Goal: Obtain resource: Download file/media

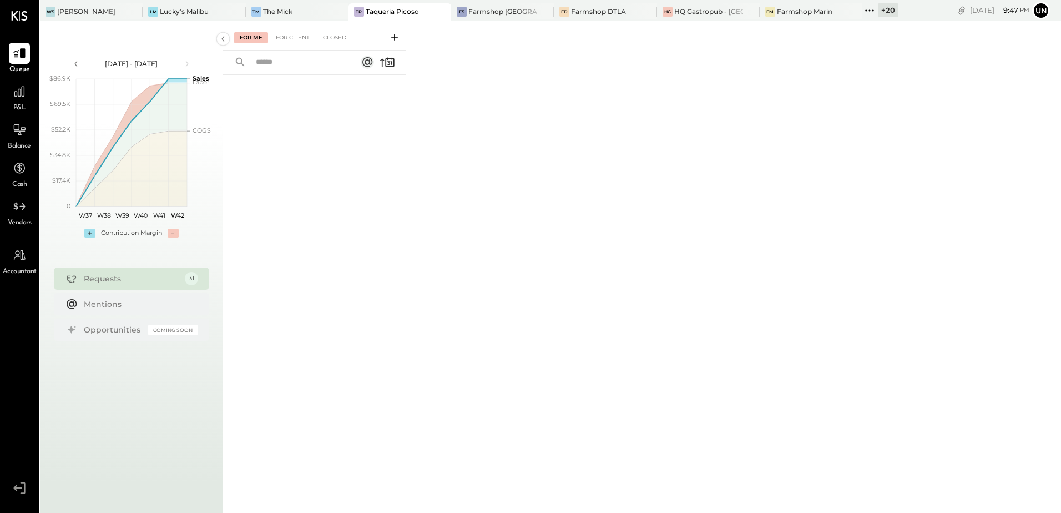
click at [862, 3] on icon at bounding box center [869, 10] width 14 height 14
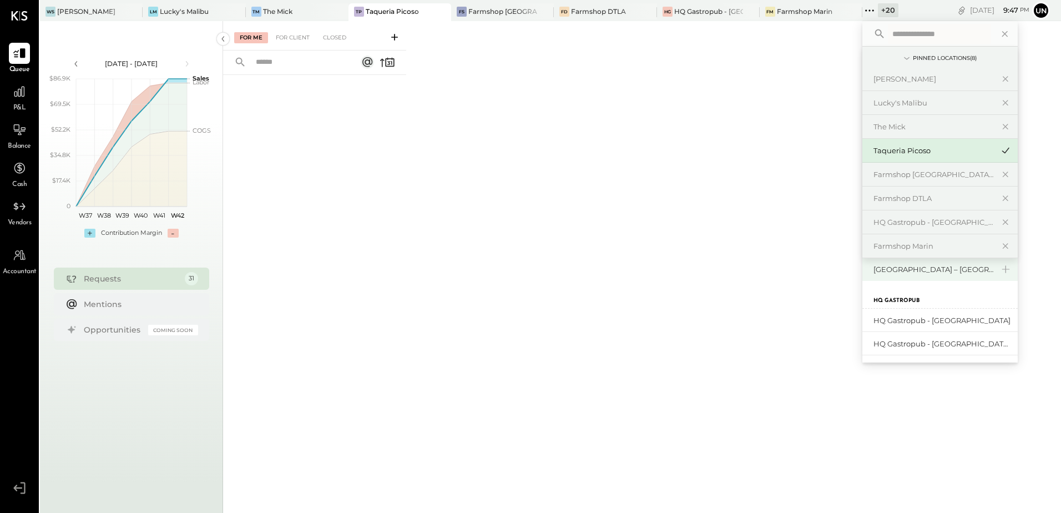
scroll to position [387, 0]
click at [949, 299] on div "HQ Gastropub - [GEOGRAPHIC_DATA]" at bounding box center [933, 301] width 120 height 11
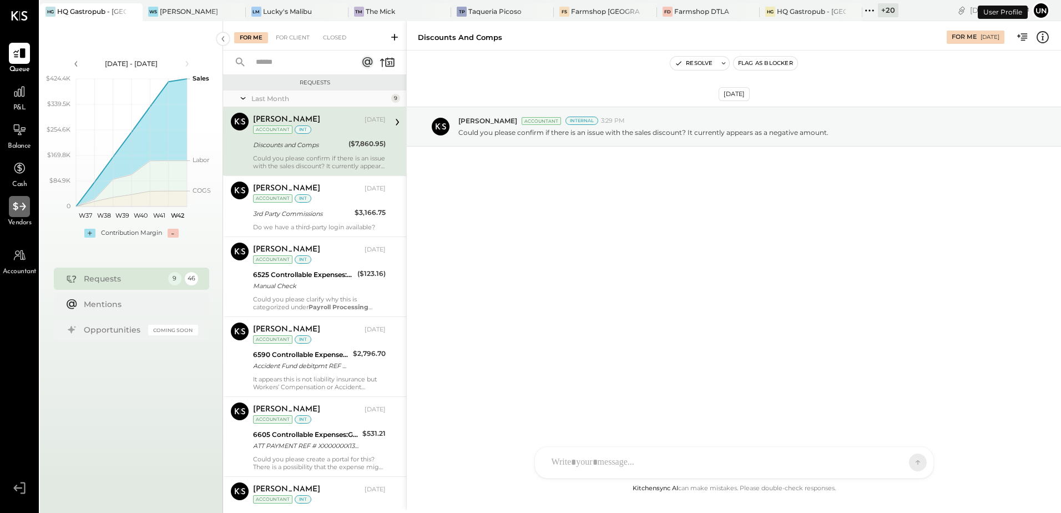
click at [29, 214] on div at bounding box center [19, 206] width 21 height 21
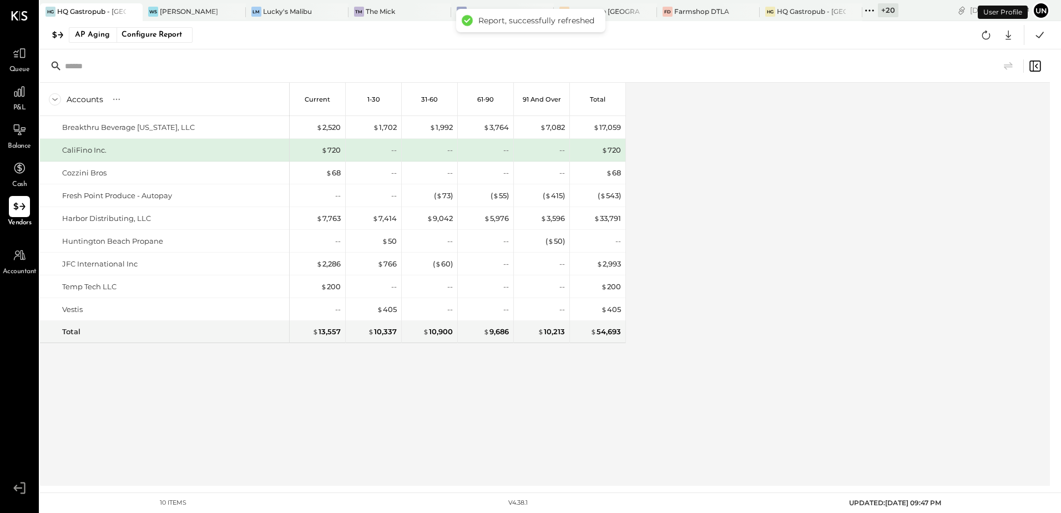
click at [778, 221] on div "Accounts S % GL Current 1-30 31-60 61-90 91 and Over Total Breakthru Beverage […" at bounding box center [546, 284] width 1012 height 403
click at [982, 44] on button at bounding box center [986, 35] width 20 height 20
click at [888, 152] on div "Accounts S % GL Current 1-30 31-60 61-90 91 and Over Total Breakthru Beverage […" at bounding box center [546, 284] width 1012 height 403
click at [712, 231] on div "Accounts S % GL Current 1-30 31-60 61-90 91 and Over Total Breakthru Beverage […" at bounding box center [546, 284] width 1012 height 403
click at [982, 38] on icon at bounding box center [986, 35] width 14 height 14
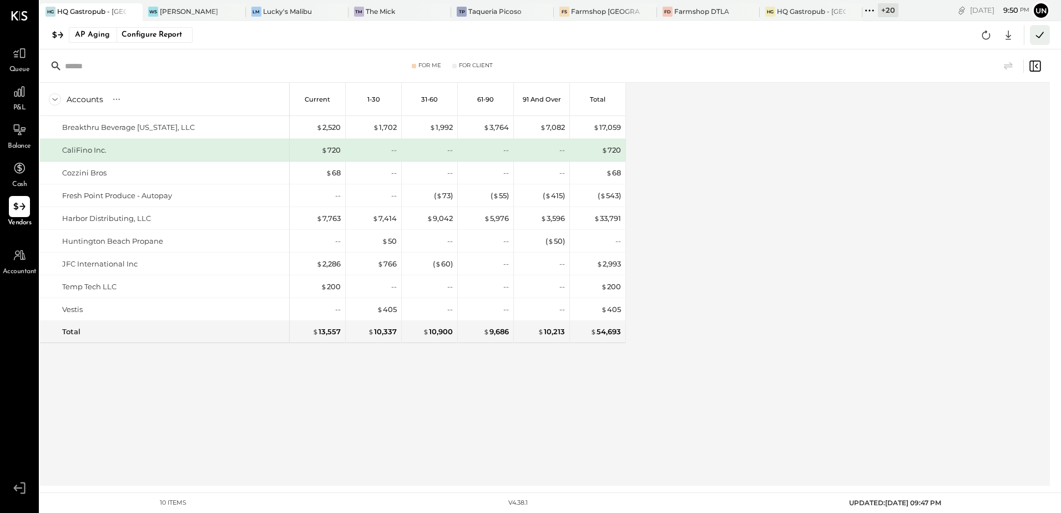
click at [1048, 36] on button at bounding box center [1040, 35] width 20 height 20
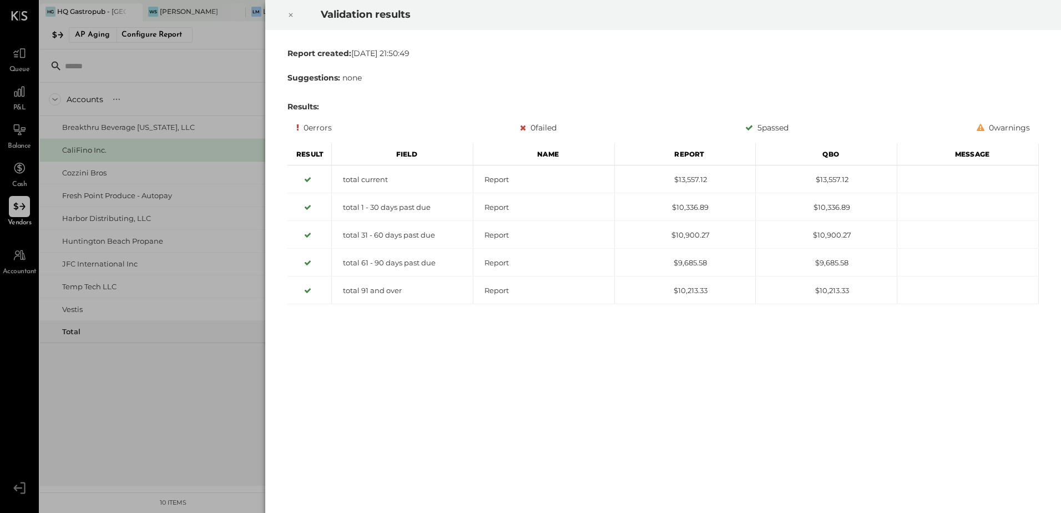
click at [290, 17] on icon at bounding box center [290, 14] width 7 height 13
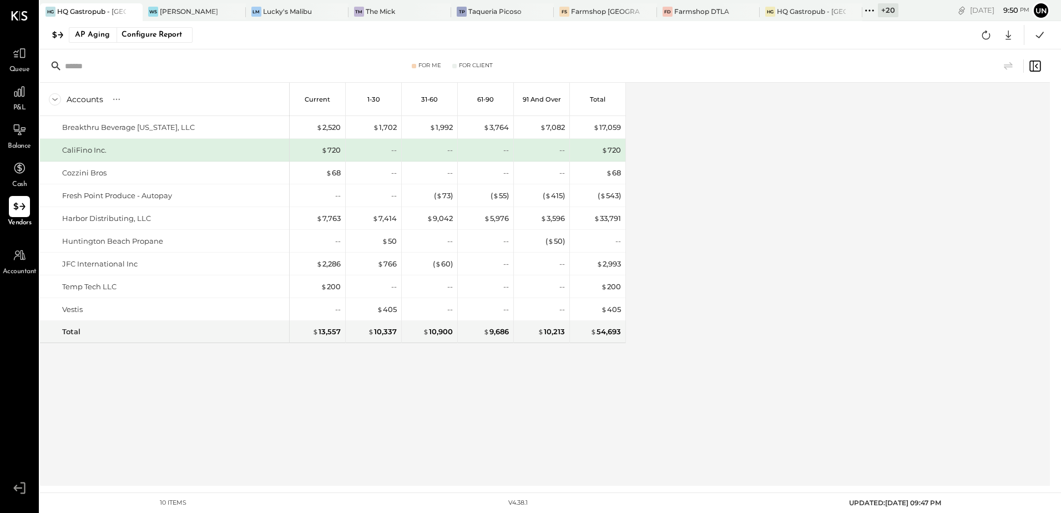
drag, startPoint x: 756, startPoint y: 257, endPoint x: 944, endPoint y: 186, distance: 200.8
click at [760, 257] on div "Accounts S % GL Current 1-30 31-60 61-90 91 and Over Total Breakthru Beverage […" at bounding box center [546, 284] width 1012 height 403
click at [1011, 36] on icon at bounding box center [1008, 35] width 14 height 14
click at [981, 47] on link "CSV" at bounding box center [973, 53] width 89 height 23
click at [696, 209] on div "Accounts S % GL Current 1-30 31-60 61-90 91 and Over Total Breakthru Beverage […" at bounding box center [546, 284] width 1012 height 403
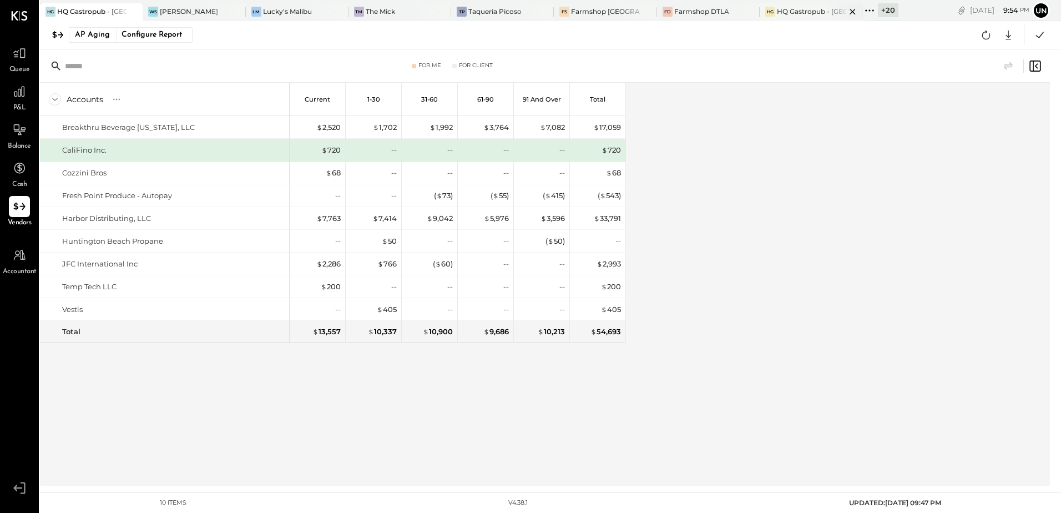
click at [805, 8] on div "HQ Gastropub - [GEOGRAPHIC_DATA]" at bounding box center [811, 11] width 69 height 9
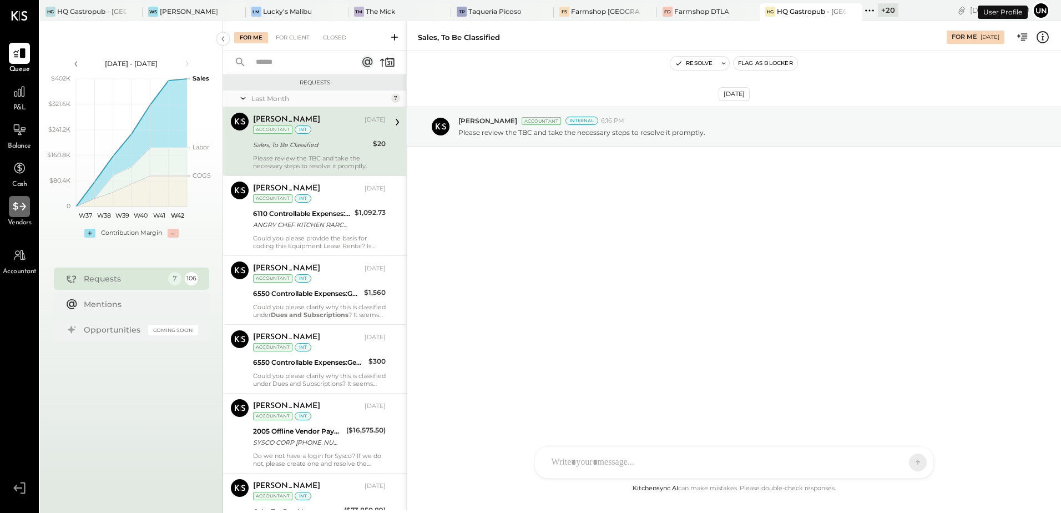
click at [16, 215] on div at bounding box center [19, 206] width 21 height 21
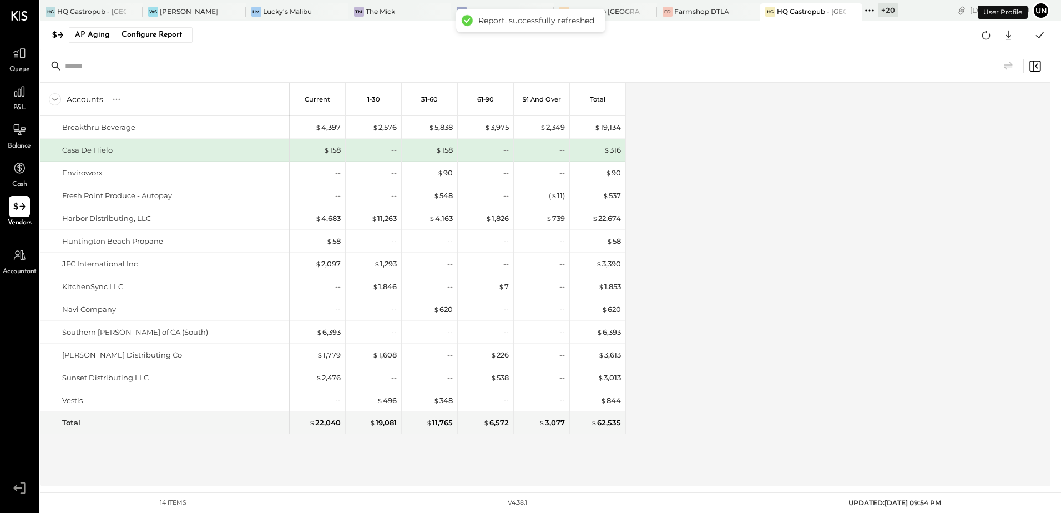
click at [736, 229] on div "Accounts S % GL Current 1-30 31-60 61-90 91 and Over Total Breakthru Beverage C…" at bounding box center [546, 284] width 1012 height 403
click at [732, 318] on div "Accounts S % GL Current 1-30 31-60 61-90 91 and Over Total Breakthru Beverage C…" at bounding box center [546, 284] width 1012 height 403
click at [711, 274] on div "Accounts S % GL Current 1-30 31-60 61-90 91 and Over Total Breakthru Beverage C…" at bounding box center [546, 284] width 1012 height 403
click at [847, 246] on div "Accounts S % GL Current 1-30 31-60 61-90 91 and Over Total Breakthru Beverage C…" at bounding box center [546, 284] width 1012 height 403
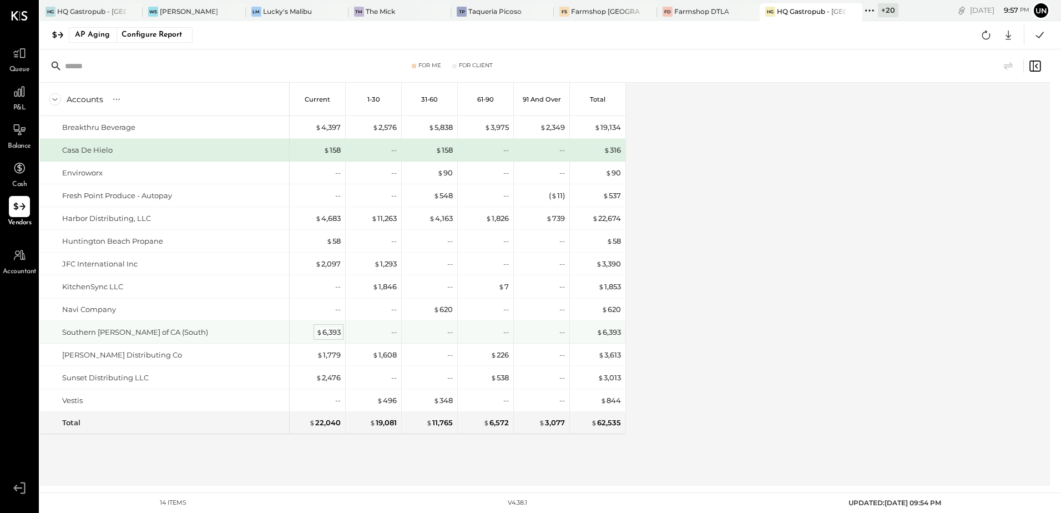
click at [330, 332] on div "$ 6,393" at bounding box center [328, 332] width 24 height 11
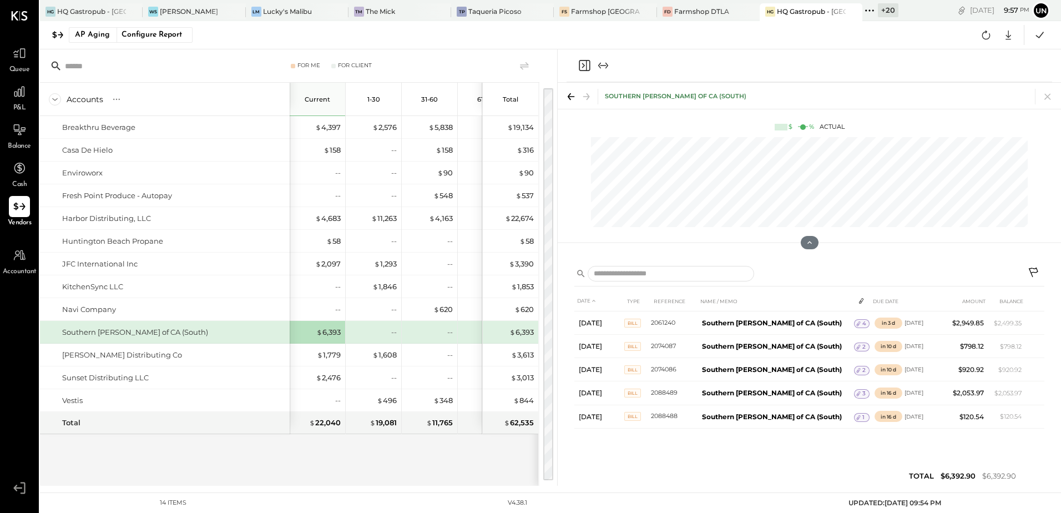
click at [583, 64] on icon "Close panel" at bounding box center [583, 65] width 3 height 5
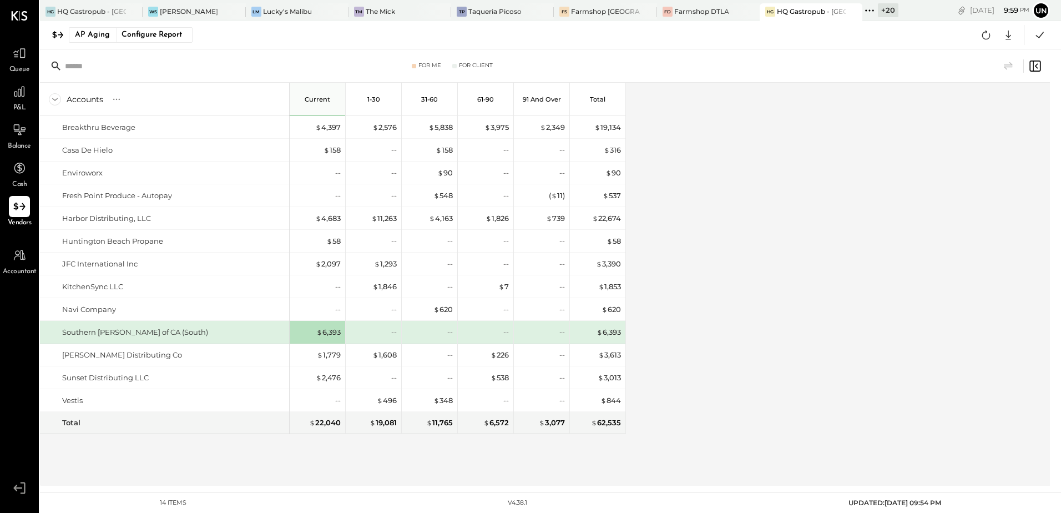
click at [809, 276] on div "Accounts S % GL Current 1-30 31-60 61-90 91 and Over Total Breakthru Beverage C…" at bounding box center [546, 284] width 1012 height 403
click at [983, 36] on icon at bounding box center [986, 35] width 14 height 14
click at [968, 255] on div "Accounts S % GL Current 1-30 31-60 61-90 91 and Over Total Breakthru Beverage C…" at bounding box center [546, 284] width 1012 height 403
click at [983, 32] on icon at bounding box center [986, 35] width 14 height 14
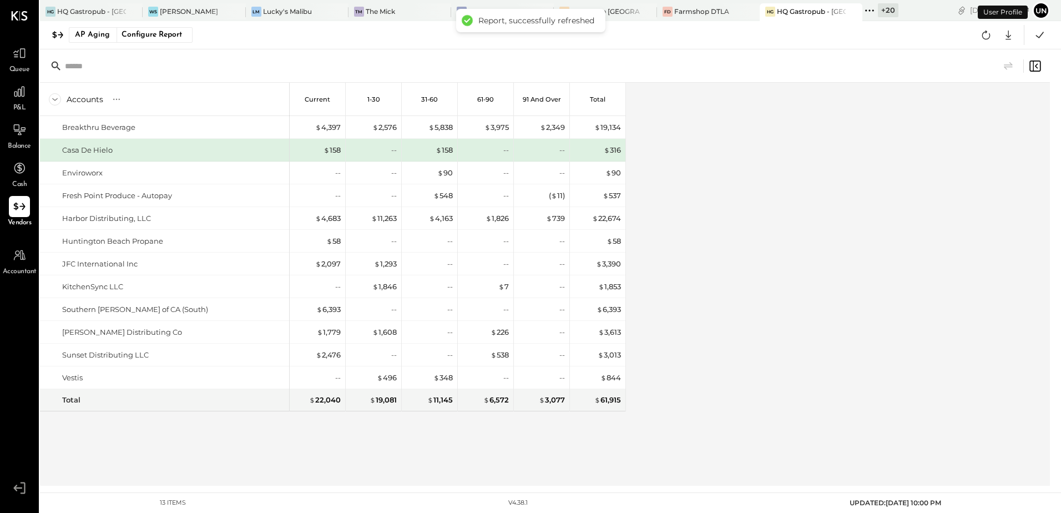
click at [735, 231] on div "Accounts S % GL Current 1-30 31-60 61-90 91 and Over Total Breakthru Beverage C…" at bounding box center [546, 284] width 1012 height 403
click at [1004, 38] on icon at bounding box center [1008, 35] width 14 height 14
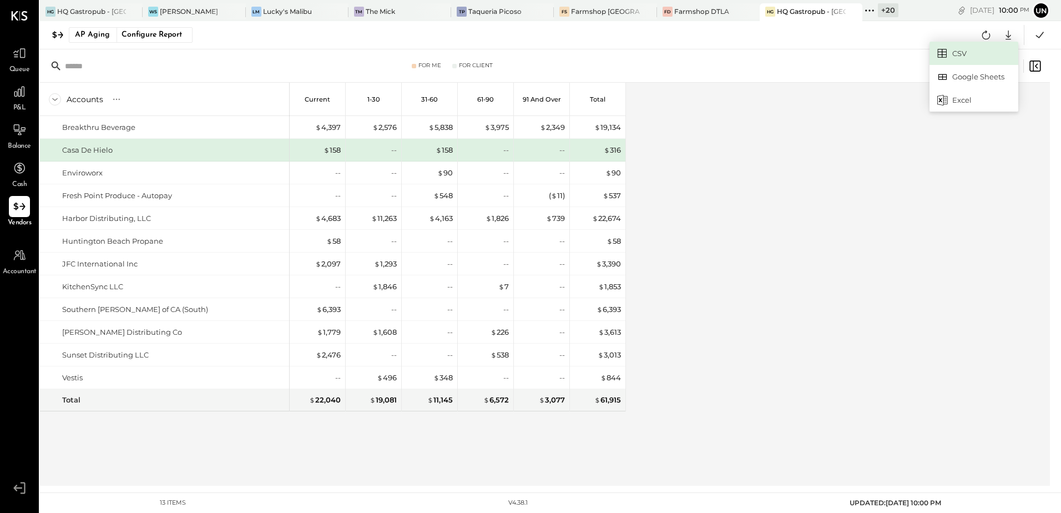
click at [979, 52] on link "CSV" at bounding box center [973, 53] width 89 height 23
click at [766, 125] on div "Accounts S % GL Current 1-30 31-60 61-90 91 and Over Total Breakthru Beverage C…" at bounding box center [546, 284] width 1012 height 403
click at [280, 11] on div "Lucky's Malibu" at bounding box center [287, 11] width 49 height 9
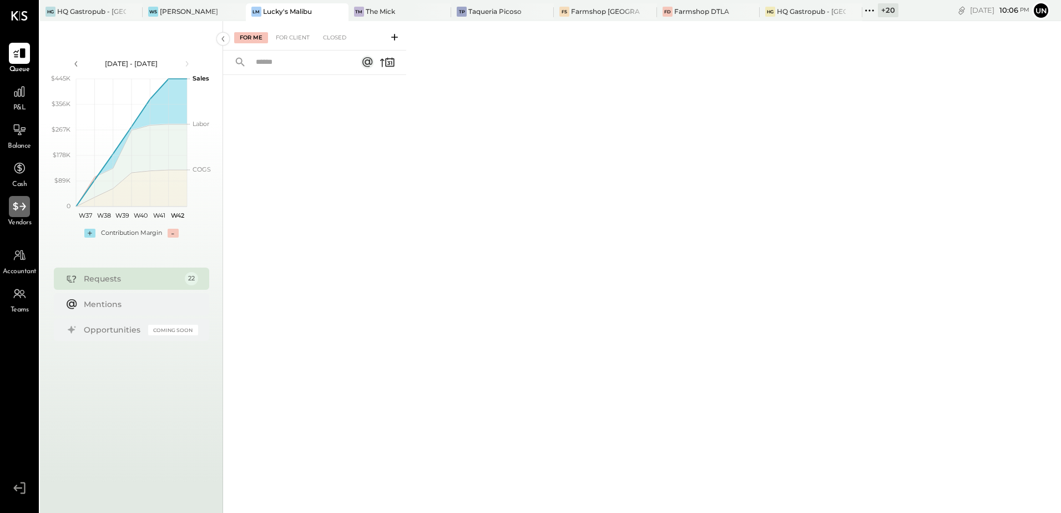
click at [24, 213] on icon at bounding box center [19, 206] width 14 height 14
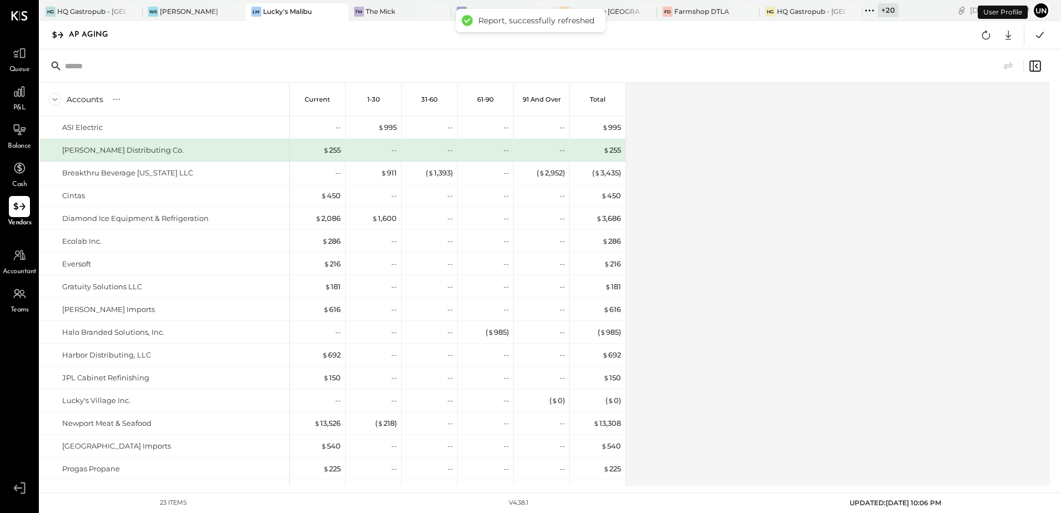
click at [897, 269] on div "Accounts S % GL Current 1-30 31-60 61-90 91 and Over Total ASI Electric [PERSON…" at bounding box center [546, 284] width 1012 height 403
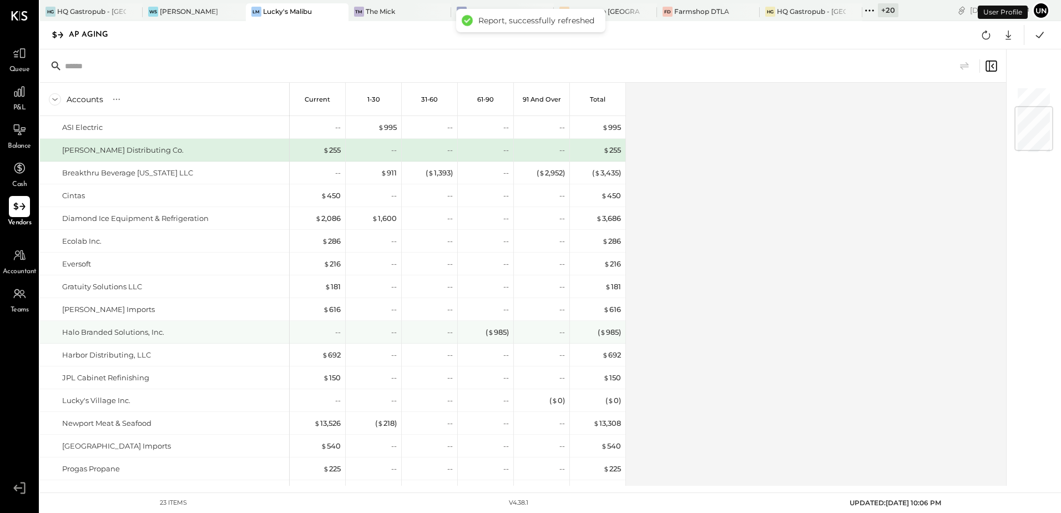
scroll to position [166, 0]
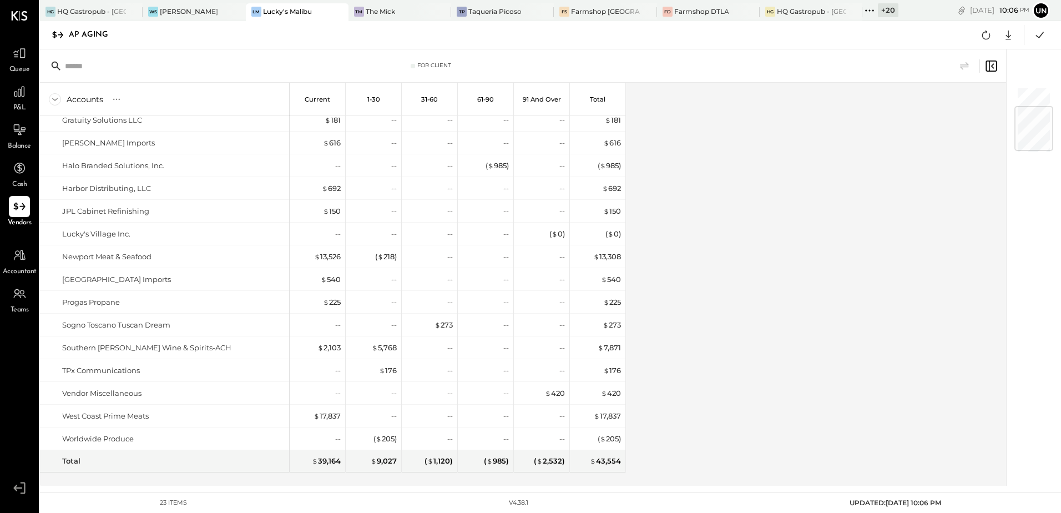
click at [754, 239] on div "Accounts S % GL Current 1-30 31-60 61-90 91 and Over Total ASI Electric [PERSON…" at bounding box center [524, 284] width 968 height 403
click at [982, 36] on icon at bounding box center [986, 35] width 8 height 9
click at [739, 255] on div "Accounts S % GL Current 1-30 31-60 61-90 91 and Over Total ASI Electric [PERSON…" at bounding box center [524, 284] width 968 height 403
click at [981, 38] on icon at bounding box center [986, 35] width 14 height 14
drag, startPoint x: 650, startPoint y: 202, endPoint x: 851, endPoint y: 156, distance: 205.5
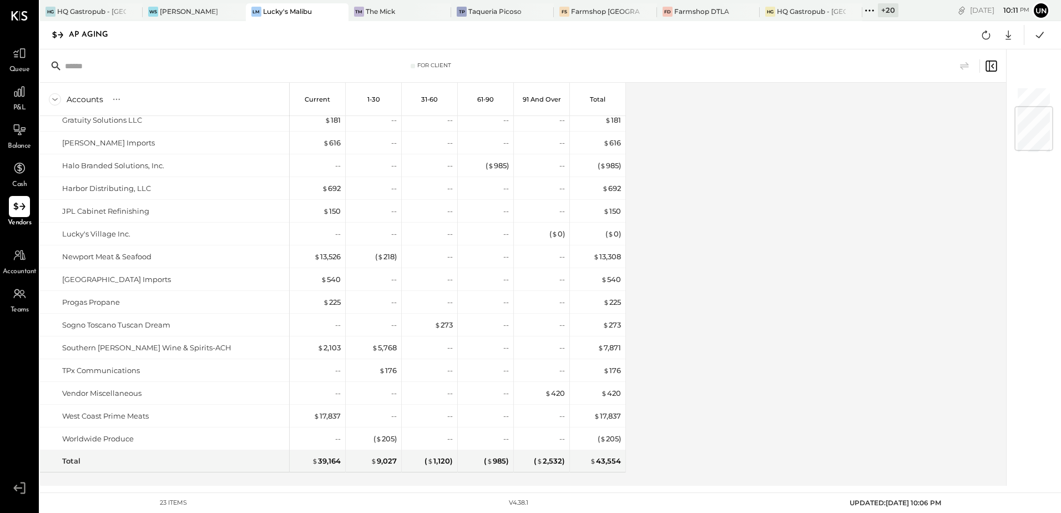
click at [655, 199] on div "Accounts S % GL Current 1-30 31-60 61-90 91 and Over Total ASI Electric [PERSON…" at bounding box center [524, 284] width 968 height 403
click at [981, 44] on button at bounding box center [986, 35] width 20 height 20
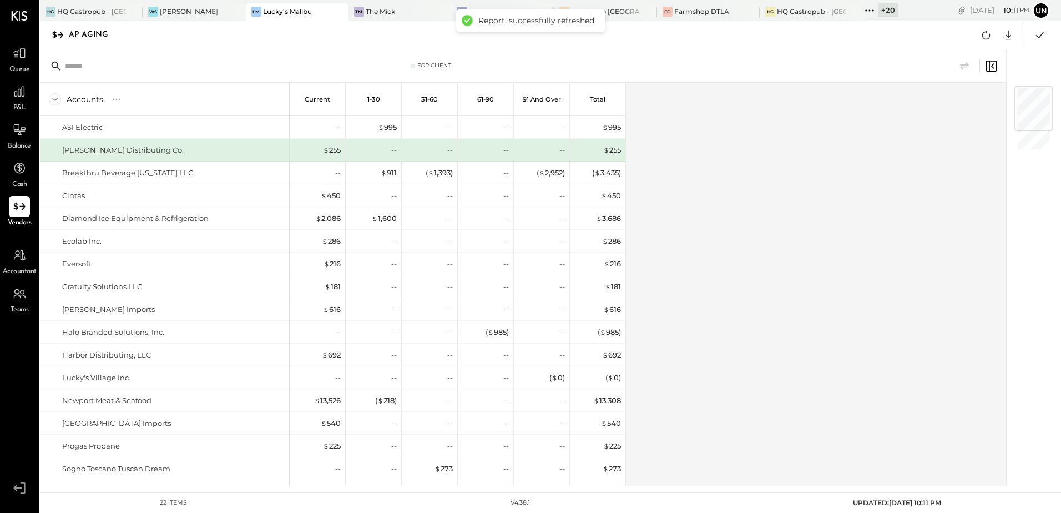
click at [904, 266] on div "Accounts S % GL Current 1-30 31-60 61-90 91 and Over Total ASI Electric [PERSON…" at bounding box center [524, 284] width 968 height 403
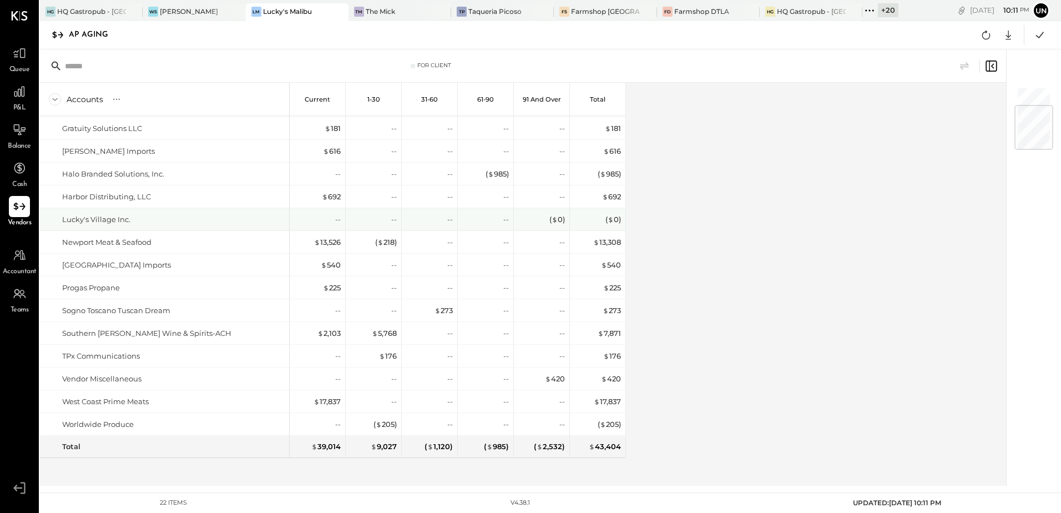
scroll to position [0, 0]
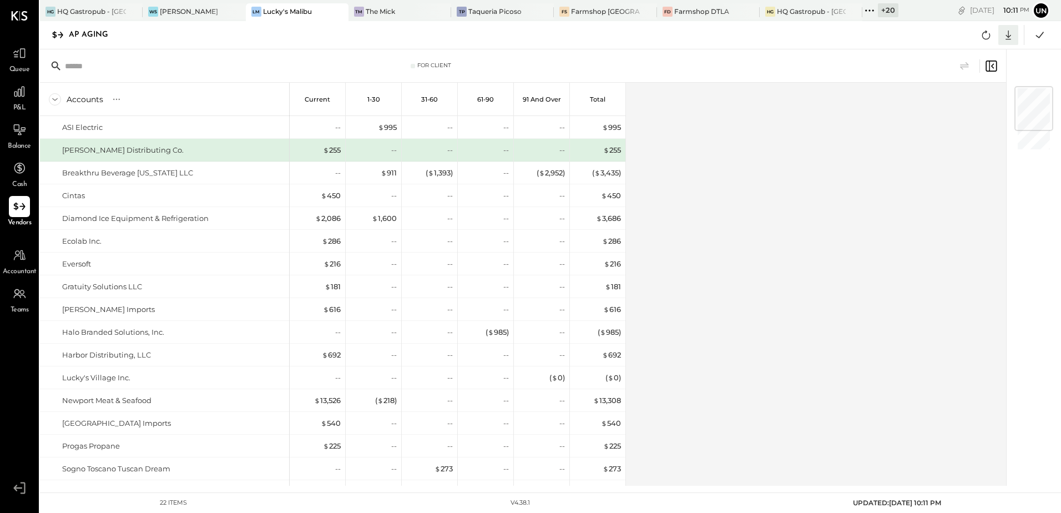
click at [1008, 37] on icon at bounding box center [1008, 35] width 6 height 9
click at [963, 54] on link "CSV" at bounding box center [973, 53] width 89 height 23
click at [754, 227] on div "Accounts S % GL Current 1-30 31-60 61-90 91 and Over Total ASI Electric [PERSON…" at bounding box center [524, 284] width 968 height 403
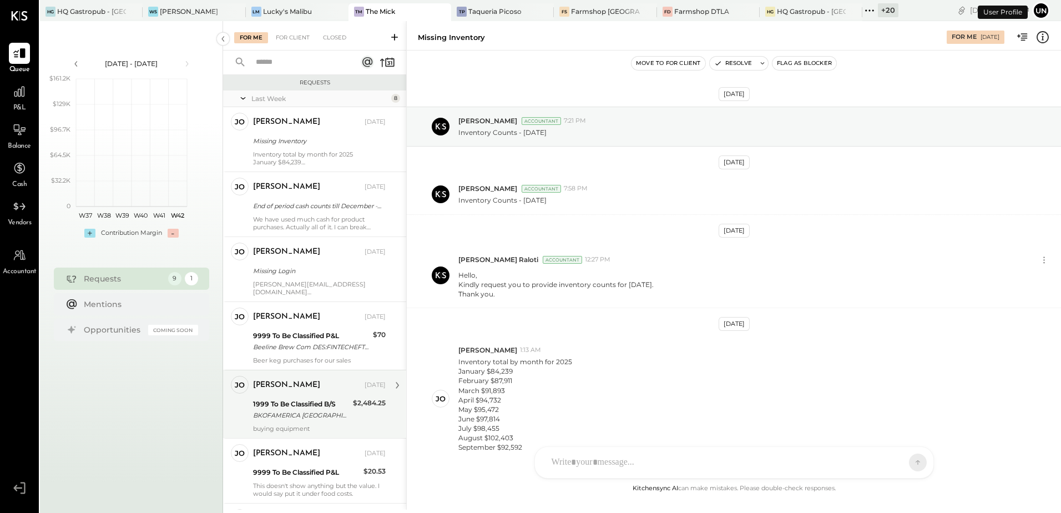
scroll to position [63, 0]
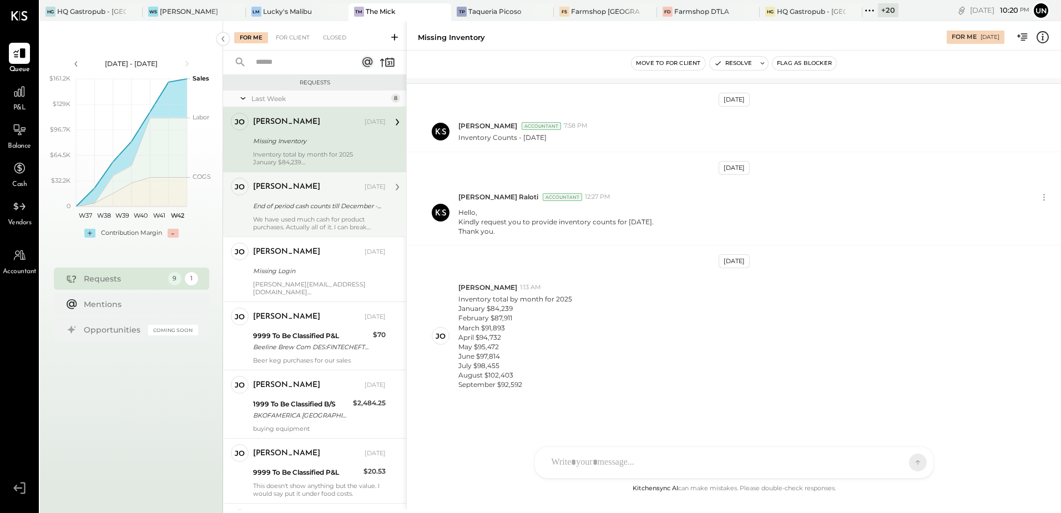
click at [276, 208] on div "End of period cash counts till December - 2024." at bounding box center [317, 205] width 129 height 11
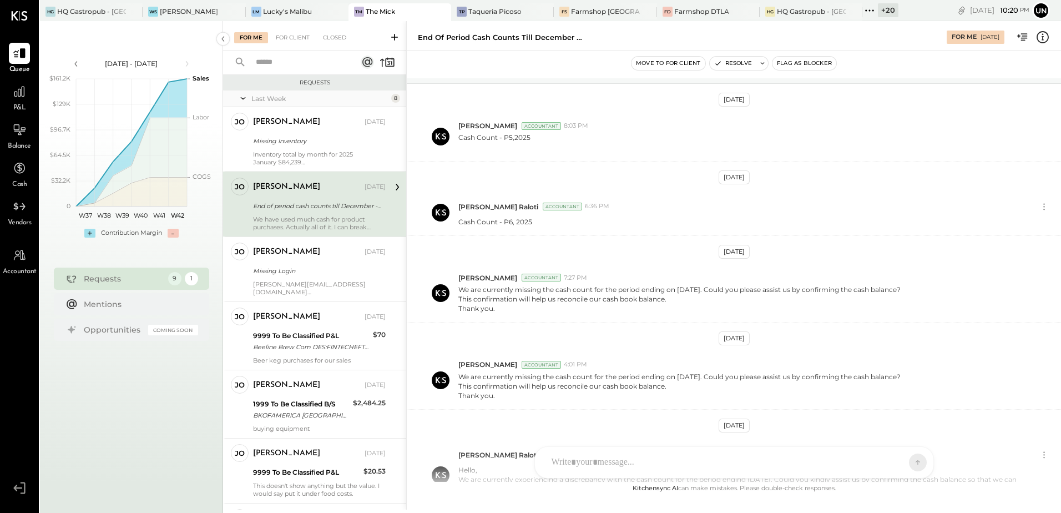
scroll to position [244, 0]
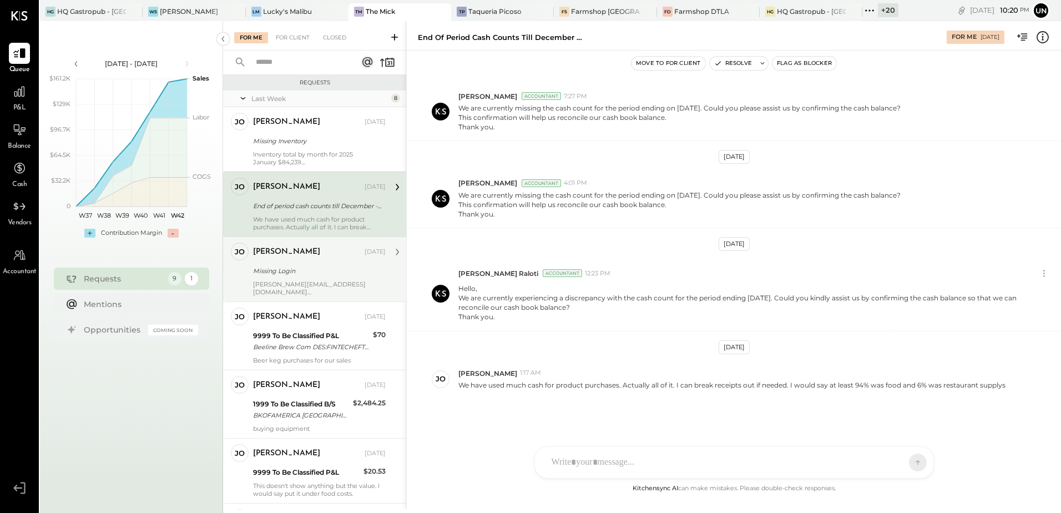
click at [279, 296] on div at bounding box center [319, 300] width 133 height 8
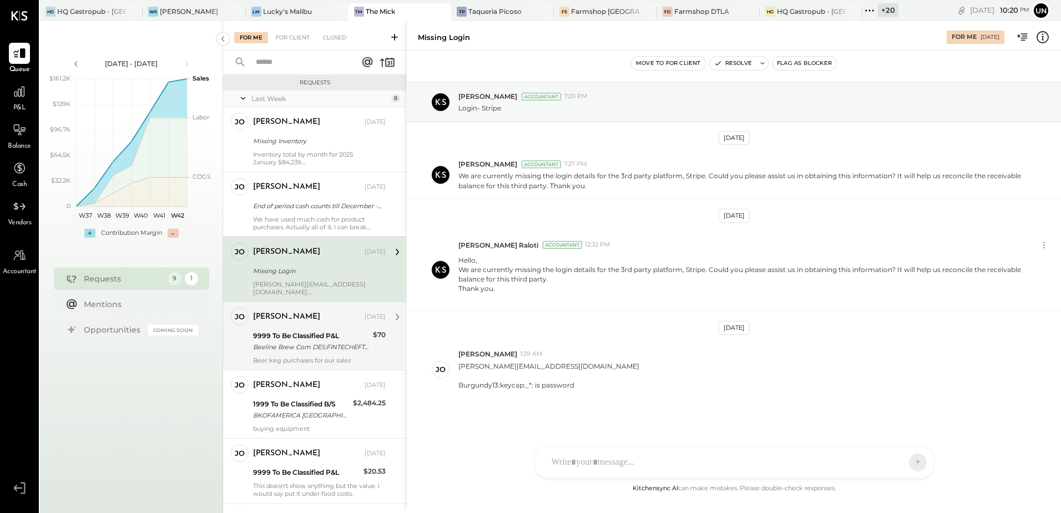
click at [279, 348] on div "Beeline Brew Com DES:FINTECHEFT ID:81-4935674 INDN:Atlas Culinaire LLC db CO ID…" at bounding box center [311, 346] width 117 height 11
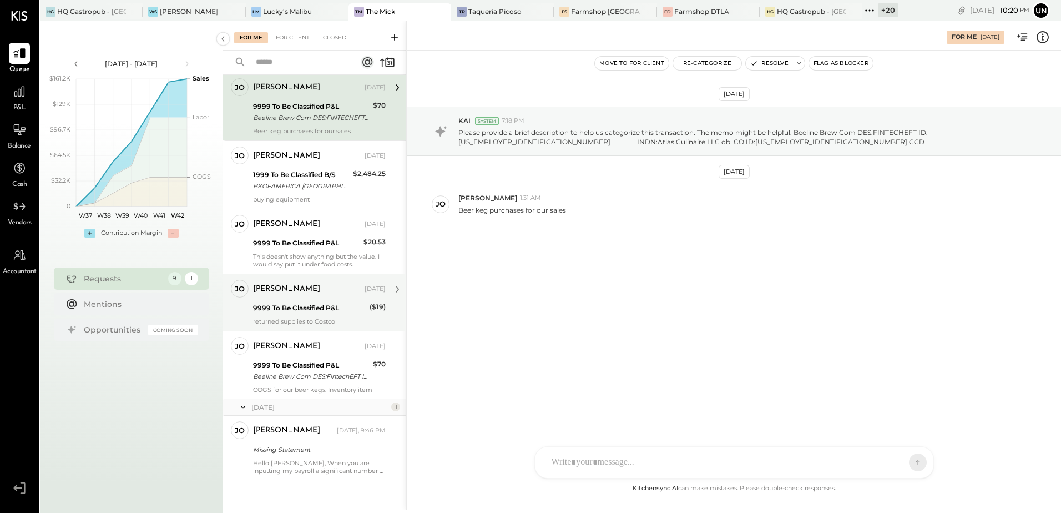
scroll to position [231, 0]
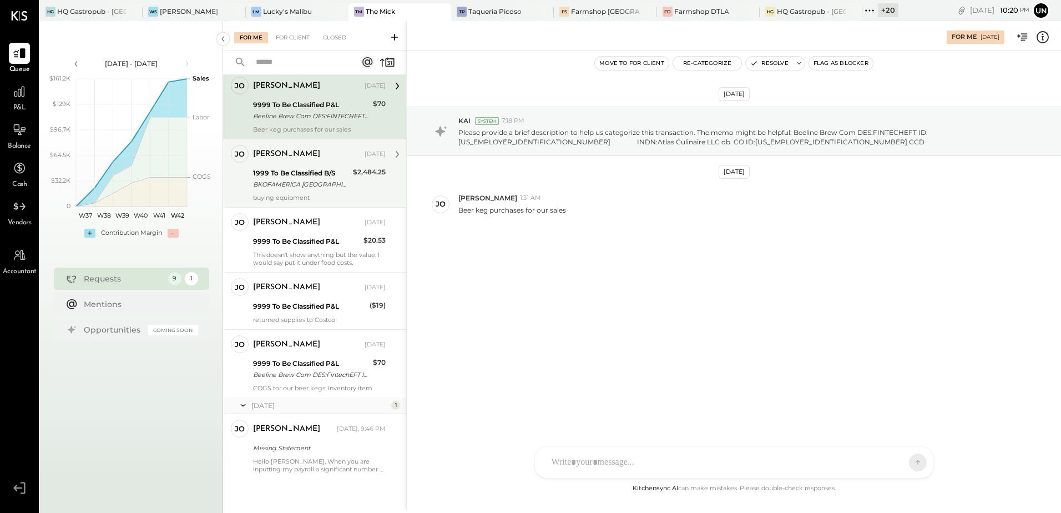
click at [319, 199] on div "buying equipment" at bounding box center [319, 198] width 133 height 8
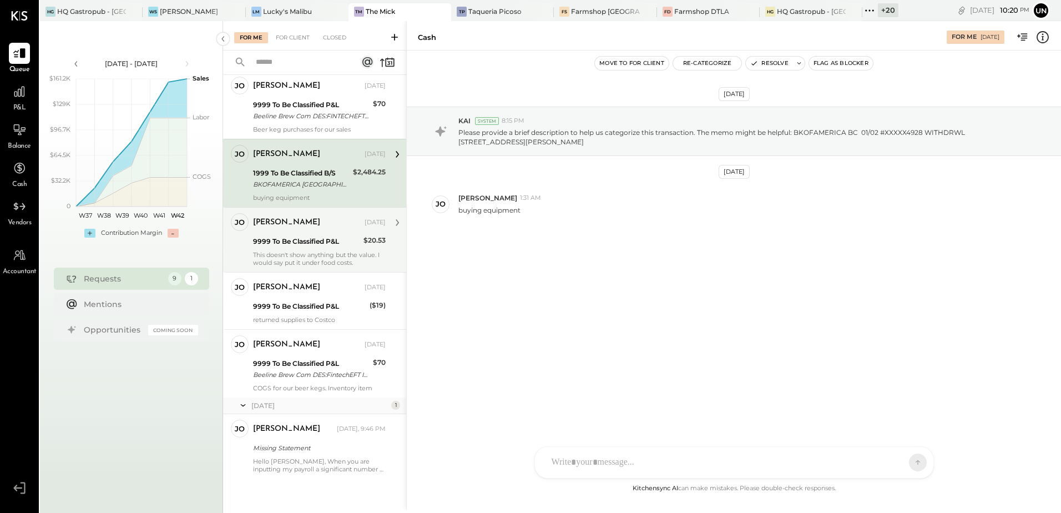
click at [302, 246] on div "9999 To Be Classified P&L" at bounding box center [306, 241] width 107 height 11
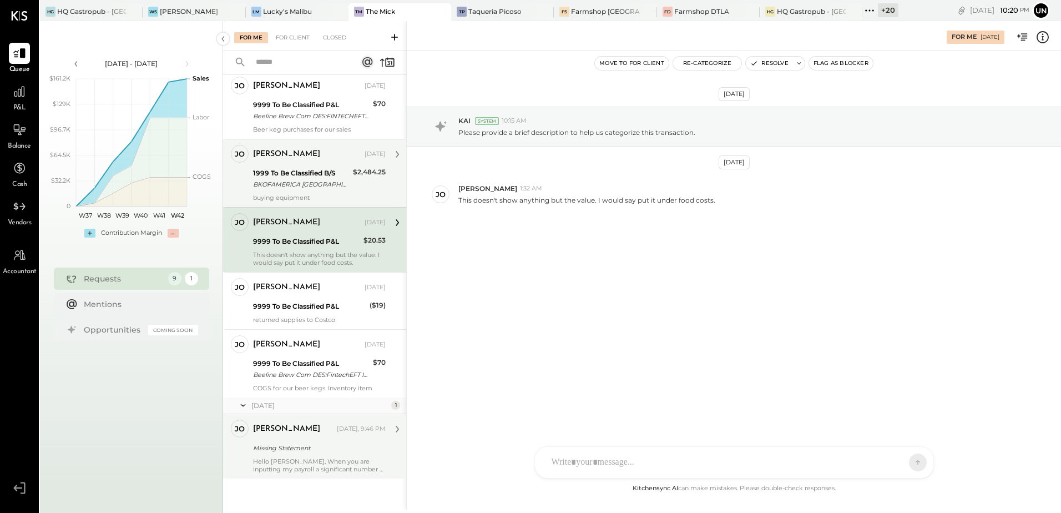
click at [309, 449] on div "Missing Statement" at bounding box center [317, 447] width 129 height 11
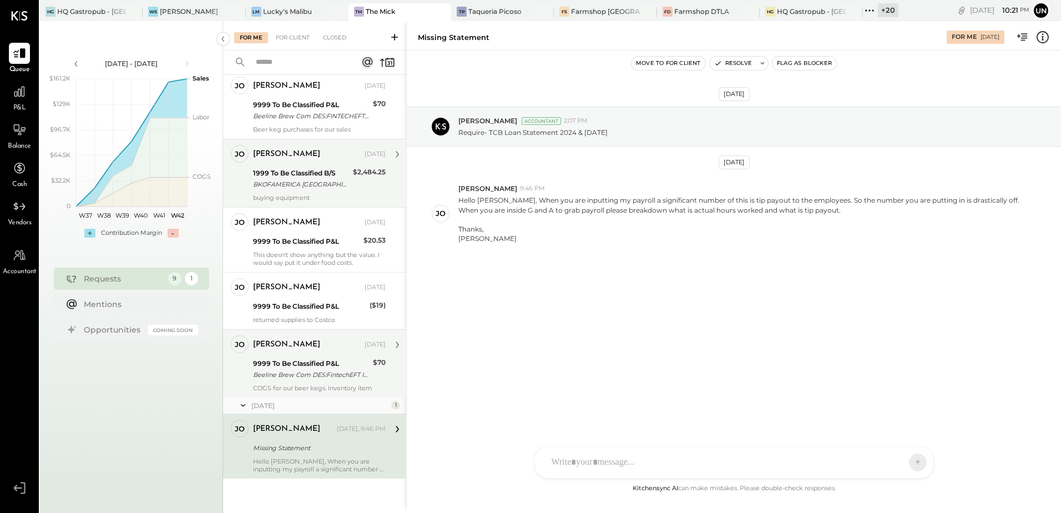
click at [294, 384] on div "COGS for our beer kegs. Inventory item" at bounding box center [319, 388] width 133 height 8
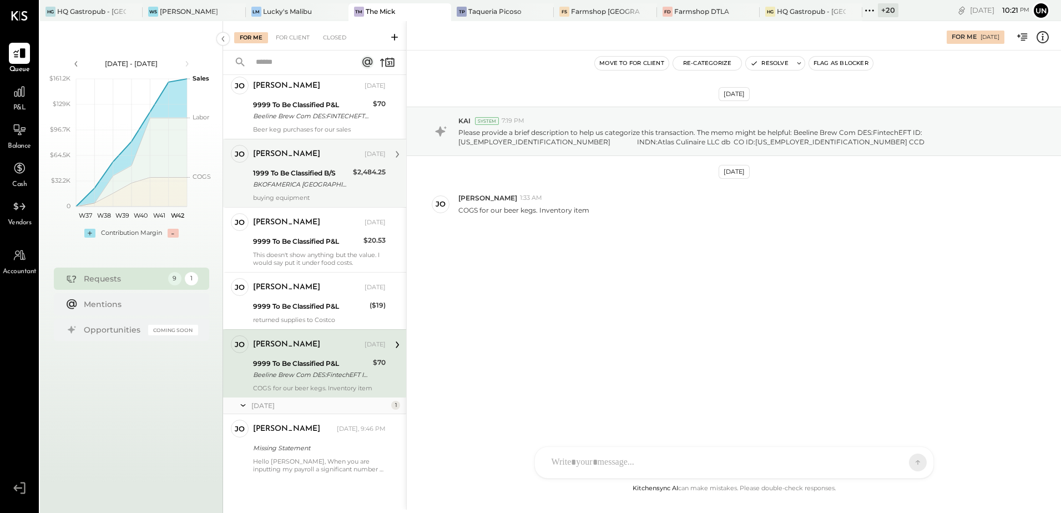
click at [626, 237] on div "Sep 22nd, 2025 KAI System 7:19 PM Please provide a brief description to help us…" at bounding box center [734, 192] width 654 height 229
click at [290, 312] on div "9999 To Be Classified P&L" at bounding box center [309, 306] width 113 height 13
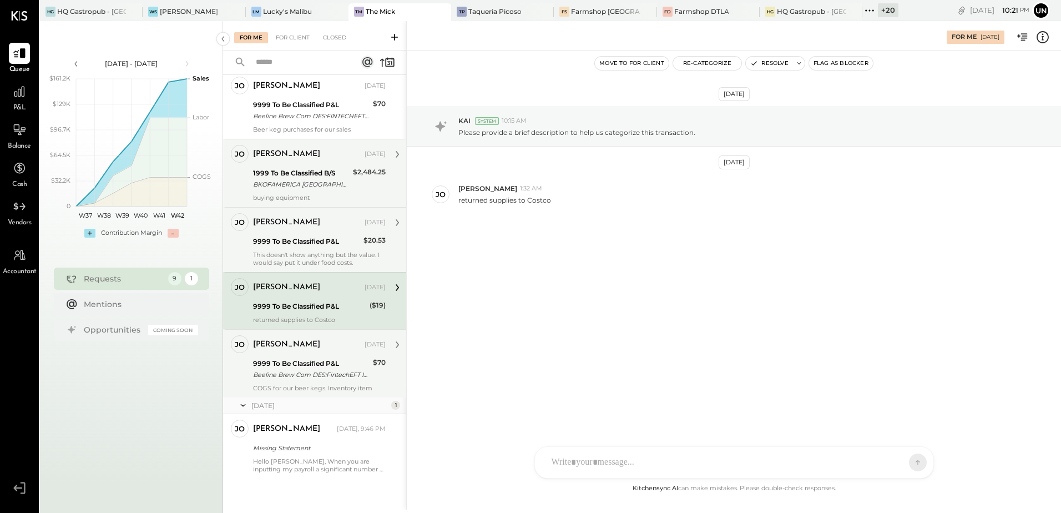
click at [299, 259] on div "This doesn't show anything but the value. I would say put it under food costs." at bounding box center [319, 259] width 133 height 16
